Goal: Information Seeking & Learning: Check status

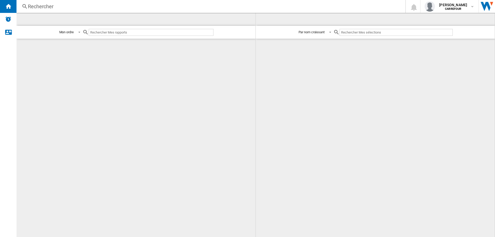
click at [51, 6] on div "Rechercher" at bounding box center [210, 6] width 364 height 7
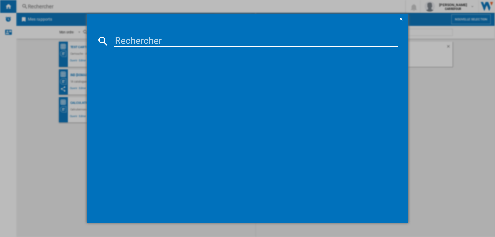
click at [142, 40] on input at bounding box center [256, 41] width 284 height 12
paste input "4547410489095"
type input "4547410489095"
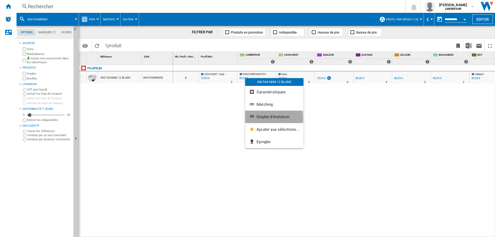
click at [273, 119] on span "Graphe d'évolution" at bounding box center [272, 116] width 33 height 5
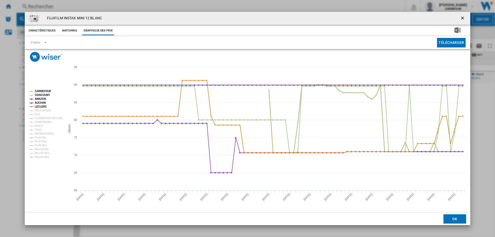
click at [37, 96] on tspan "CDISCOUNT" at bounding box center [42, 95] width 15 height 3
click at [39, 99] on tspan "AMAZON" at bounding box center [40, 98] width 11 height 3
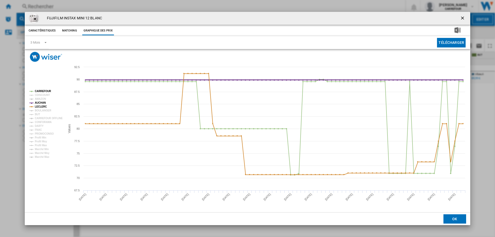
click at [39, 102] on tspan "AUCHAN" at bounding box center [40, 102] width 11 height 3
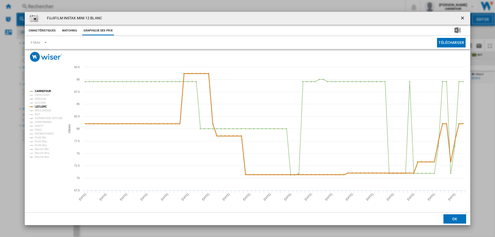
click at [40, 105] on tspan "LECLERC" at bounding box center [41, 106] width 12 height 3
